Goal: Use online tool/utility: Utilize a website feature to perform a specific function

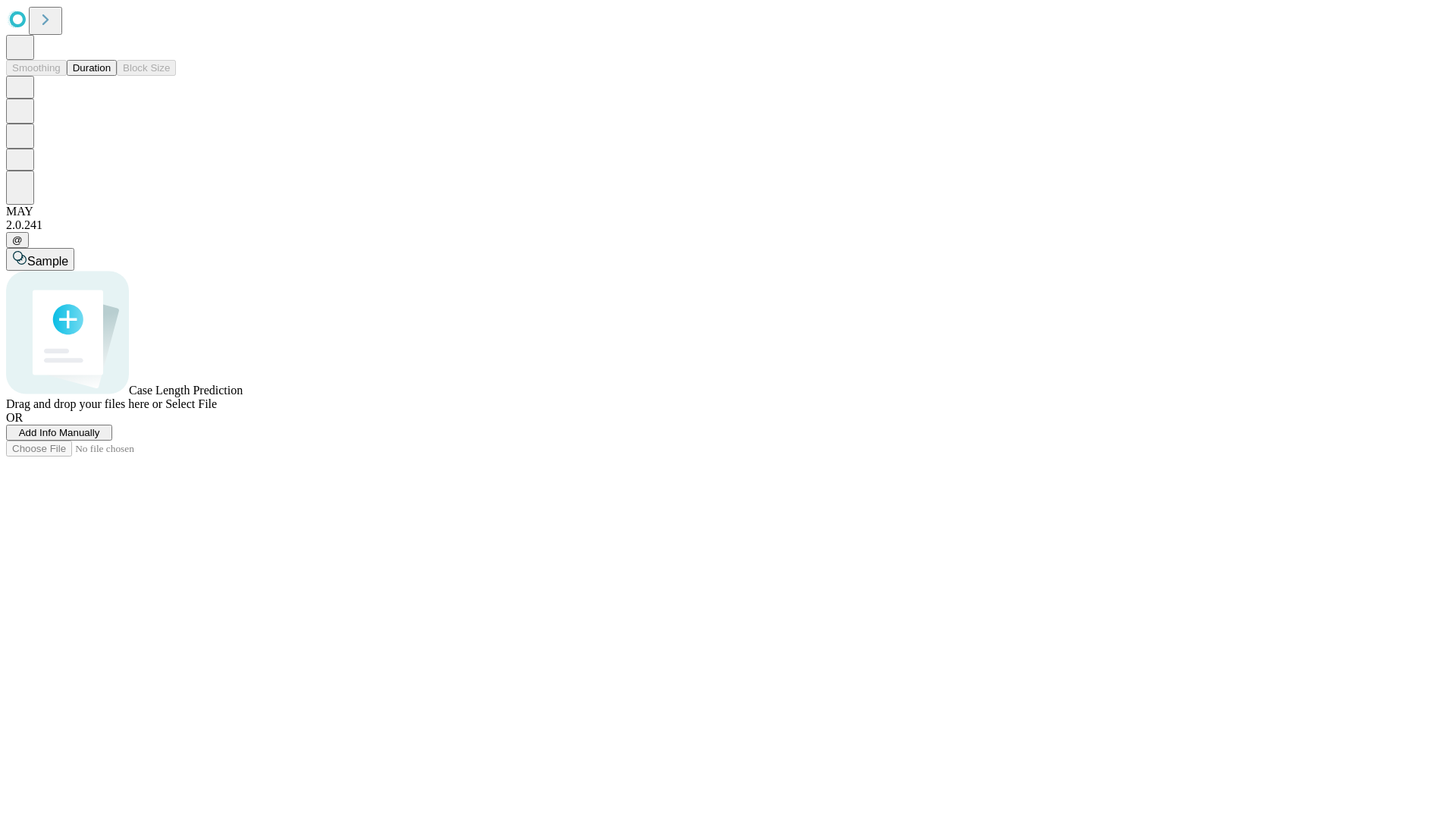
click at [111, 76] on button "Duration" at bounding box center [91, 68] width 50 height 16
click at [217, 410] on span "Select File" at bounding box center [191, 404] width 51 height 13
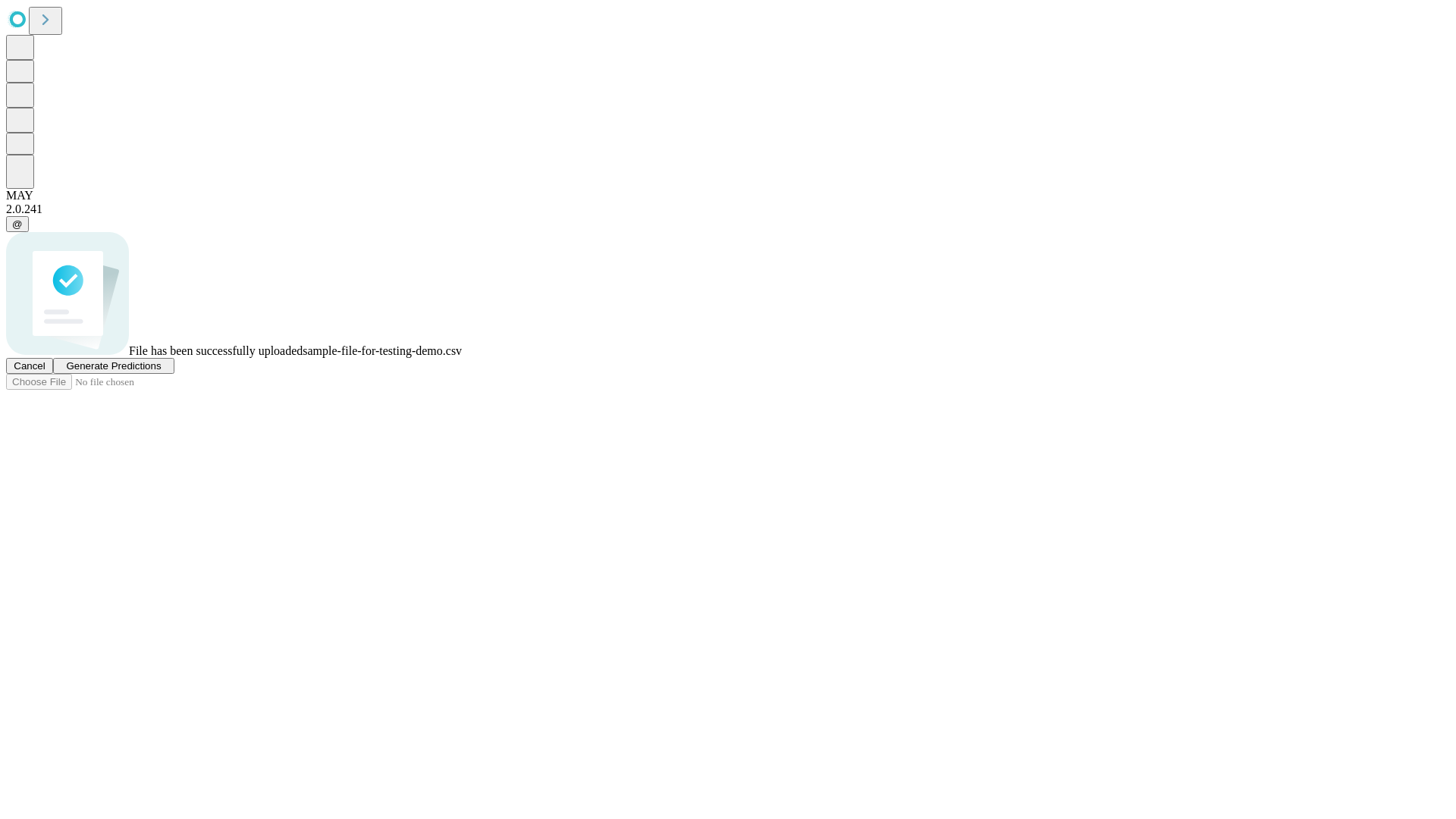
click at [161, 372] on span "Generate Predictions" at bounding box center [113, 366] width 95 height 11
